Goal: Task Accomplishment & Management: Manage account settings

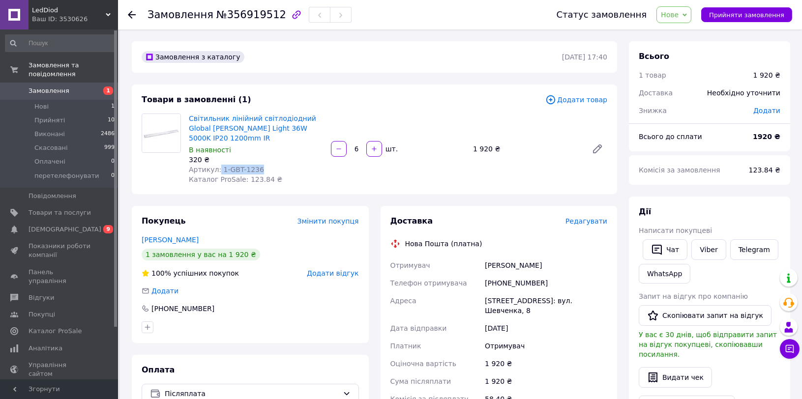
drag, startPoint x: 217, startPoint y: 159, endPoint x: 256, endPoint y: 160, distance: 38.4
click at [256, 165] on div "Артикул: 1-GBT-1236" at bounding box center [256, 170] width 134 height 10
copy span "1-GBT-1236"
click at [312, 165] on div "Артикул: 1-GBT-1236" at bounding box center [256, 170] width 134 height 10
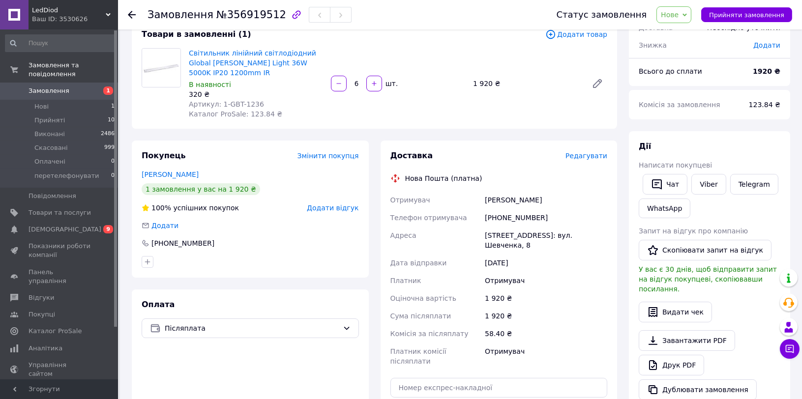
scroll to position [182, 0]
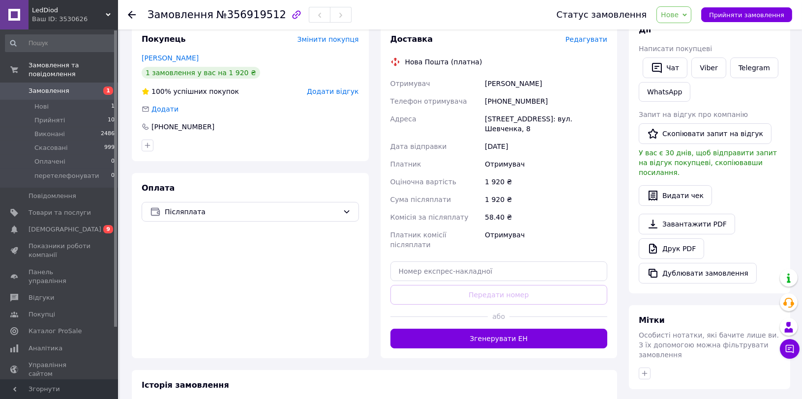
click at [691, 18] on span "Нове" at bounding box center [673, 14] width 35 height 17
click at [687, 37] on li "Прийнято" at bounding box center [694, 34] width 75 height 15
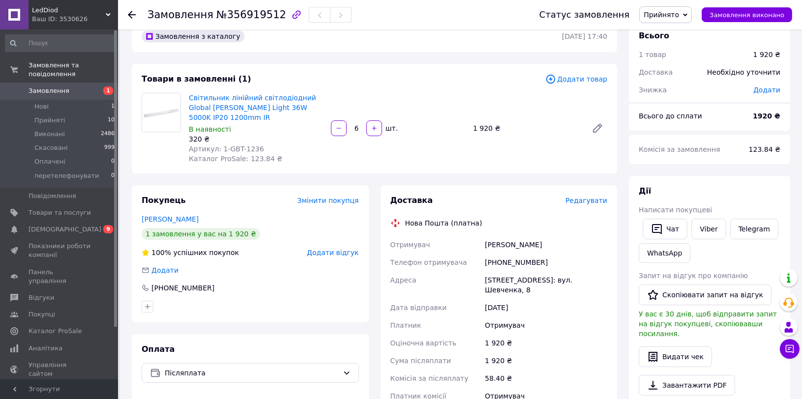
scroll to position [0, 0]
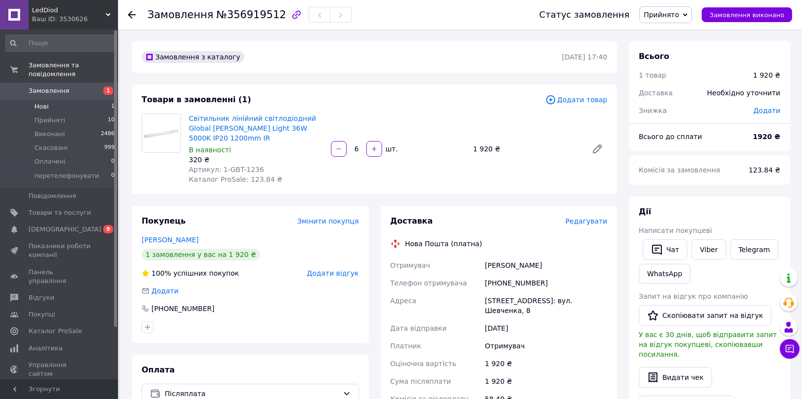
click at [61, 103] on li "Нові 1" at bounding box center [60, 107] width 120 height 14
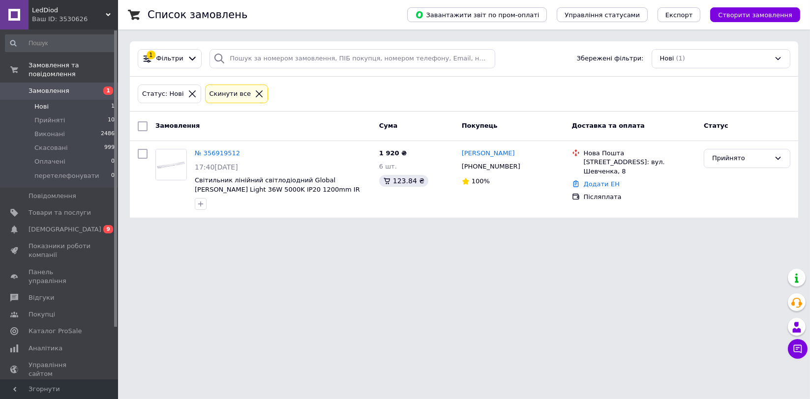
click at [53, 100] on li "Нові 1" at bounding box center [60, 107] width 120 height 14
click at [53, 102] on li "Нові 1" at bounding box center [60, 107] width 120 height 14
click at [55, 121] on span "Прийняті" at bounding box center [49, 120] width 30 height 9
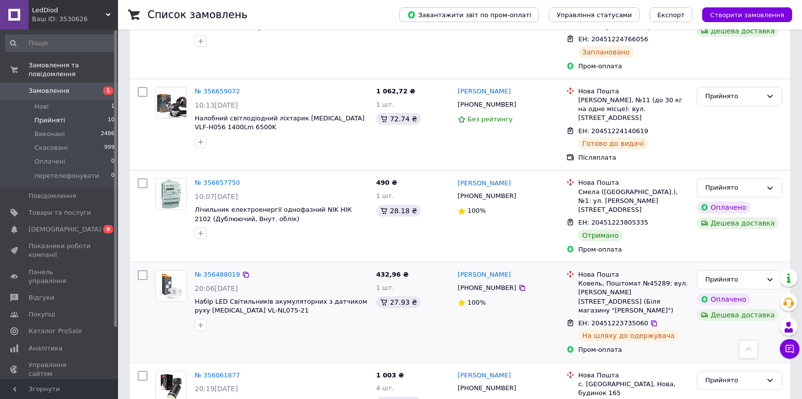
scroll to position [373, 0]
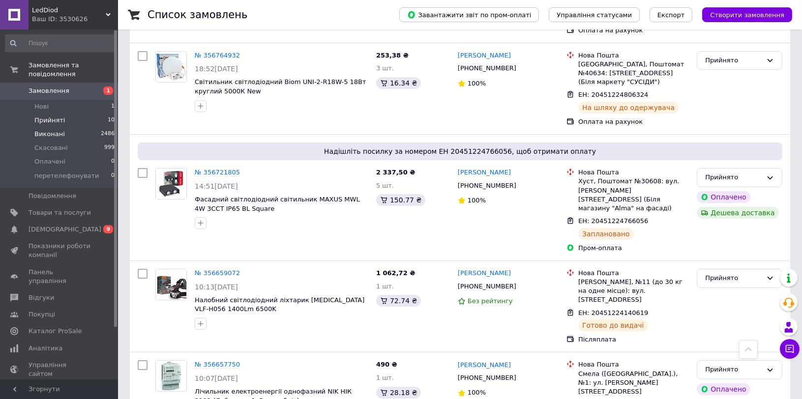
click at [51, 135] on span "Виконані" at bounding box center [49, 134] width 30 height 9
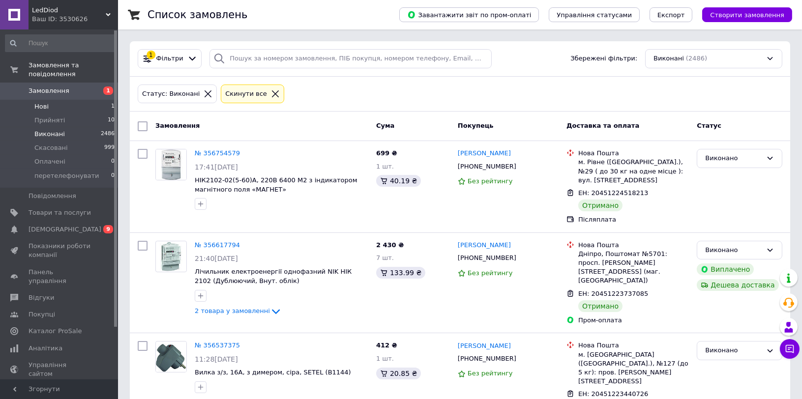
click at [59, 109] on li "Нові 1" at bounding box center [60, 107] width 120 height 14
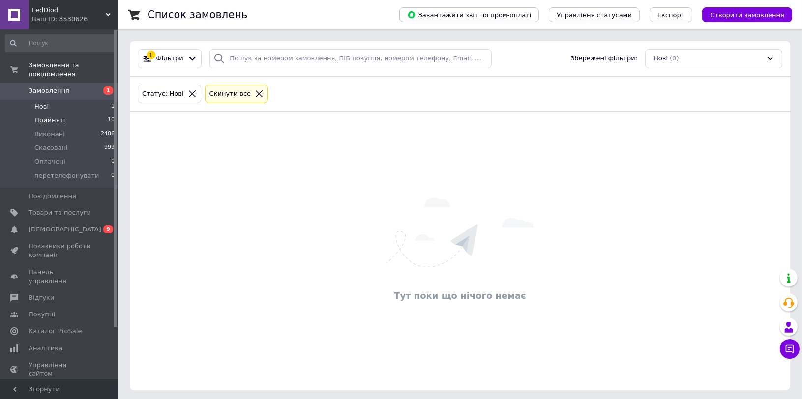
click at [55, 125] on li "Прийняті 10" at bounding box center [60, 121] width 120 height 14
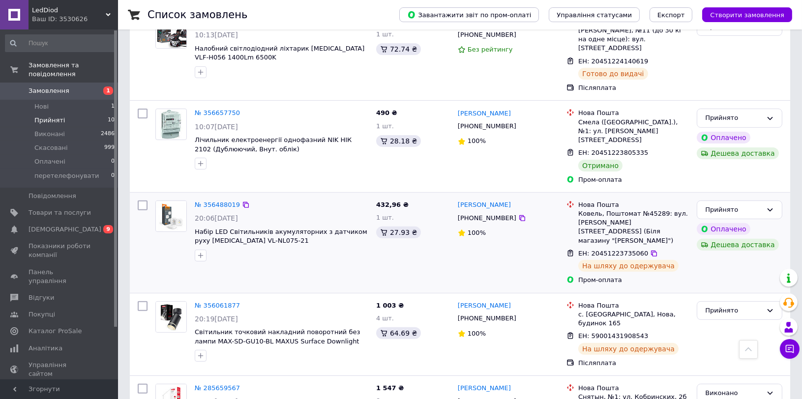
scroll to position [724, 0]
